Goal: Task Accomplishment & Management: Use online tool/utility

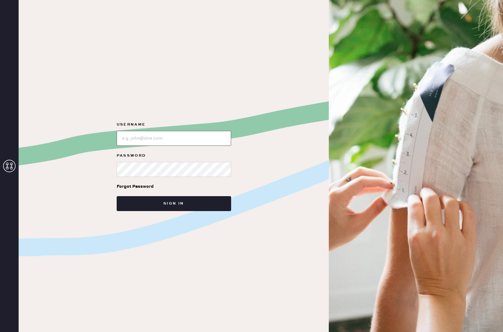
type input "reformationcharleston"
drag, startPoint x: 186, startPoint y: 208, endPoint x: 186, endPoint y: 204, distance: 4.0
click at [186, 208] on button "Sign in" at bounding box center [174, 203] width 114 height 15
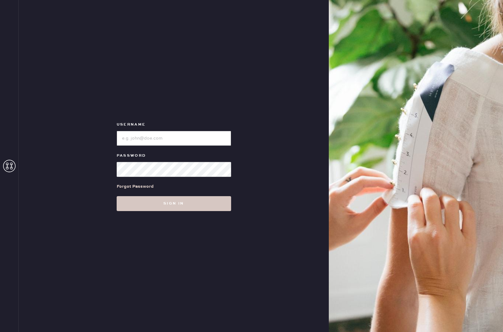
click at [211, 138] on input "loginName" at bounding box center [174, 138] width 114 height 15
type input "reformationcharleston"
click at [198, 205] on button "Sign in" at bounding box center [174, 203] width 114 height 15
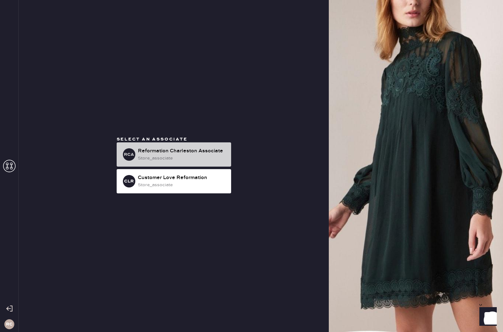
click at [201, 155] on div "store_associate" at bounding box center [182, 158] width 88 height 7
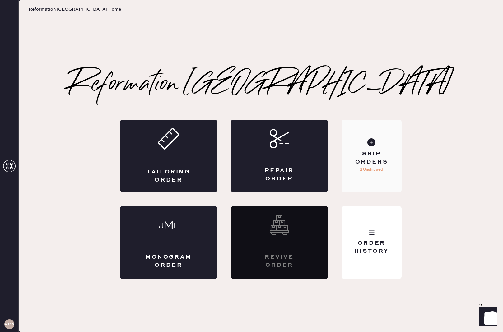
click at [366, 156] on div "Ship Orders" at bounding box center [371, 158] width 50 height 16
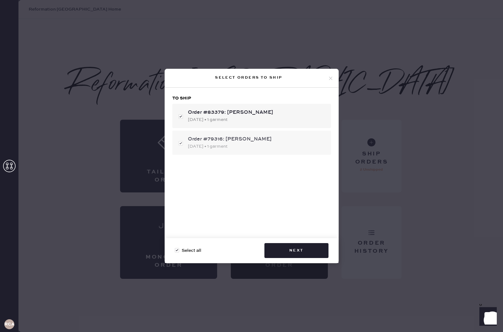
click at [179, 146] on div "Order #79316: olivia kadlecek 05/03/2025 • 1 garment" at bounding box center [251, 143] width 158 height 24
checkbox input "false"
click at [321, 251] on button "Next" at bounding box center [296, 250] width 64 height 15
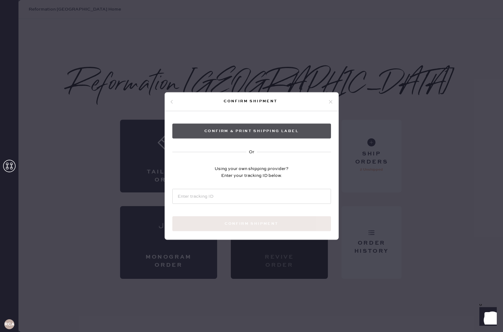
click at [241, 127] on button "Confirm & Print shipping label" at bounding box center [251, 131] width 158 height 15
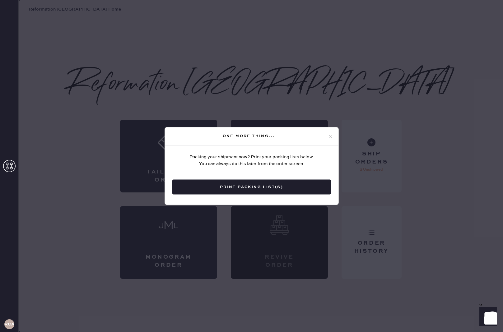
click at [277, 180] on button "Print Packing List(s)" at bounding box center [251, 187] width 158 height 15
